Goal: Task Accomplishment & Management: Use online tool/utility

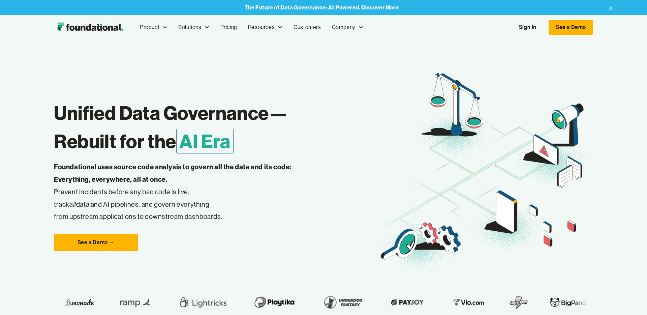
click at [529, 24] on link "Sign In" at bounding box center [527, 27] width 31 height 14
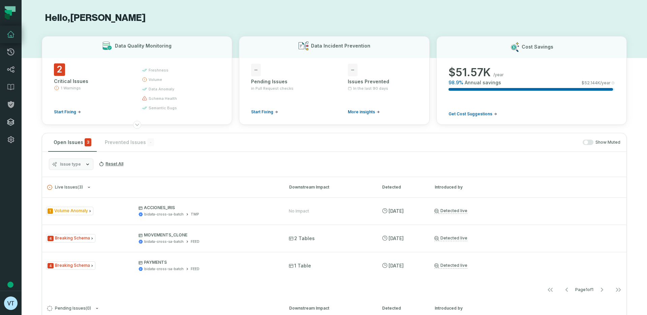
click at [11, 120] on icon at bounding box center [11, 122] width 8 height 8
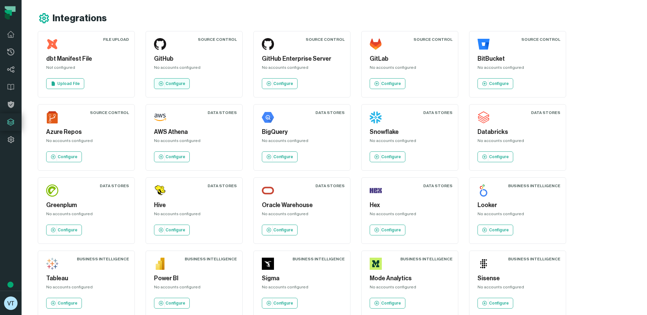
click at [169, 85] on p "Configure" at bounding box center [176, 83] width 20 height 5
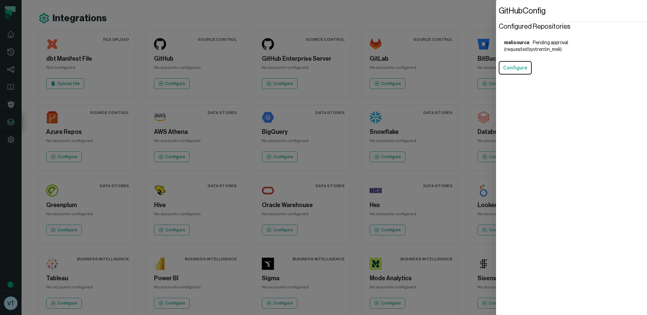
click at [539, 44] on div "melisource Pending approval" at bounding box center [536, 42] width 64 height 7
click at [519, 64] on button "Configure" at bounding box center [515, 67] width 33 height 13
click at [521, 69] on button "Configure" at bounding box center [515, 67] width 33 height 13
